Goal: Navigation & Orientation: Find specific page/section

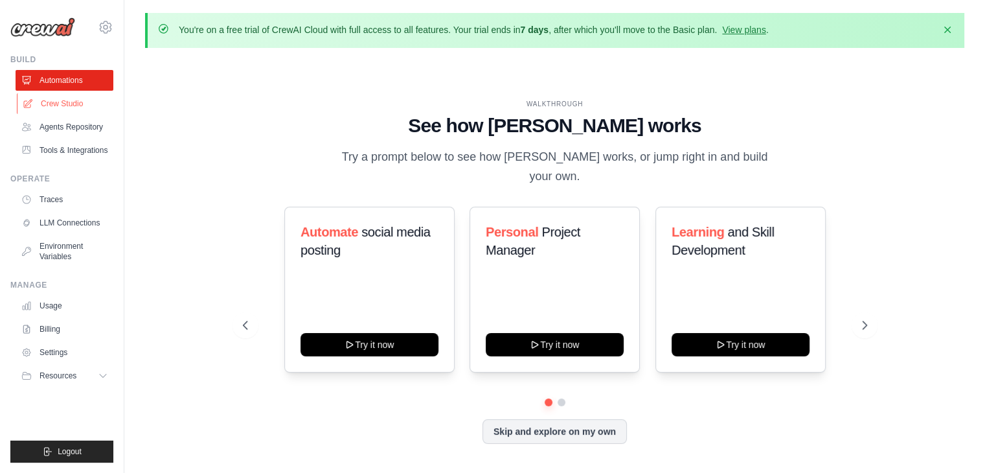
click at [70, 102] on link "Crew Studio" at bounding box center [66, 103] width 98 height 21
